Goal: Find contact information: Find contact information

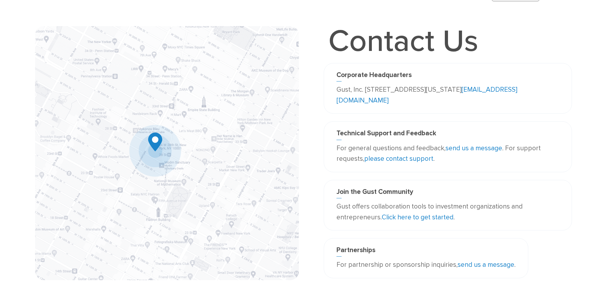
scroll to position [31, 0]
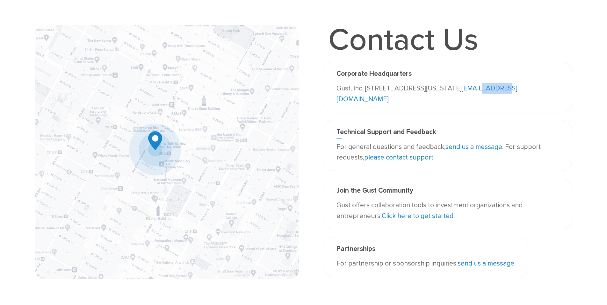
drag, startPoint x: 392, startPoint y: 99, endPoint x: 372, endPoint y: 98, distance: 19.4
click at [372, 98] on p "Gust, Inc. [STREET_ADDRESS][US_STATE] [EMAIL_ADDRESS][DOMAIN_NAME]" at bounding box center [447, 93] width 223 height 21
drag, startPoint x: 408, startPoint y: 100, endPoint x: 400, endPoint y: 100, distance: 7.3
click at [407, 100] on p "Gust, Inc. [STREET_ADDRESS][US_STATE] [EMAIL_ADDRESS][DOMAIN_NAME]" at bounding box center [447, 93] width 223 height 21
drag, startPoint x: 401, startPoint y: 99, endPoint x: 360, endPoint y: 102, distance: 41.2
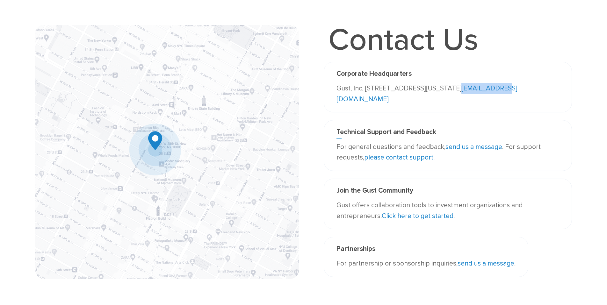
click at [351, 102] on p "Gust, Inc. [STREET_ADDRESS][US_STATE] [EMAIL_ADDRESS][DOMAIN_NAME]" at bounding box center [447, 93] width 223 height 21
drag, startPoint x: 434, startPoint y: 108, endPoint x: 374, endPoint y: 107, distance: 59.6
click at [433, 107] on div "Corporate Headquarters Gust, Inc. [STREET_ADDRESS][US_STATE] [EMAIL_ADDRESS][DO…" at bounding box center [448, 87] width 248 height 51
drag, startPoint x: 349, startPoint y: 97, endPoint x: 335, endPoint y: 86, distance: 17.6
click at [335, 86] on div "Corporate Headquarters Gust, Inc. [STREET_ADDRESS][US_STATE] [EMAIL_ADDRESS][DO…" at bounding box center [448, 87] width 232 height 35
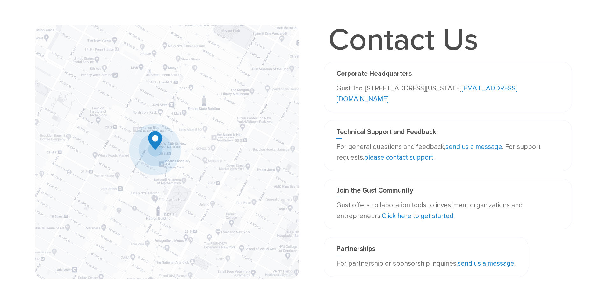
copy p "Gust, Inc. [STREET_ADDRESS][US_STATE]"
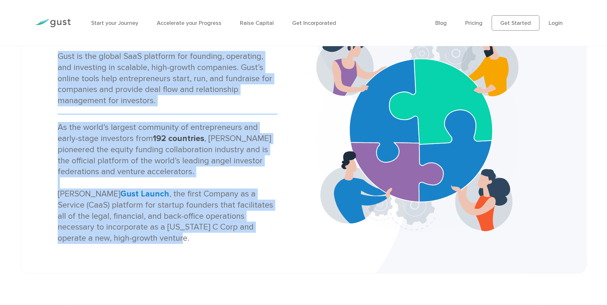
scroll to position [112, 0]
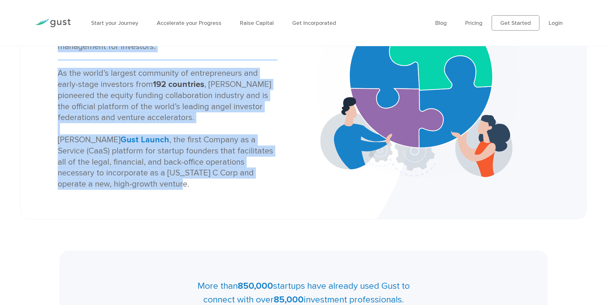
drag, startPoint x: 57, startPoint y: 115, endPoint x: 209, endPoint y: 215, distance: 182.5
click at [209, 215] on div "About Us Gust is the global SaaS platform for founding, operating, and investin…" at bounding box center [303, 76] width 567 height 286
copy div "Gust is the global SaaS platform for founding, operating, and investing in scal…"
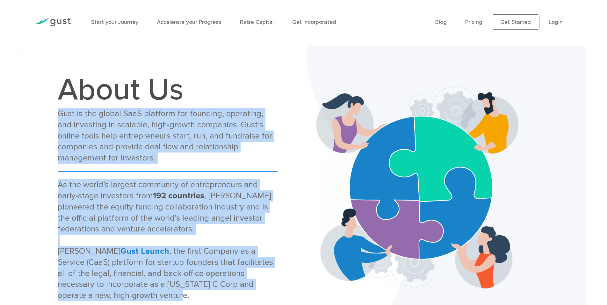
scroll to position [0, 0]
